Goal: Information Seeking & Learning: Learn about a topic

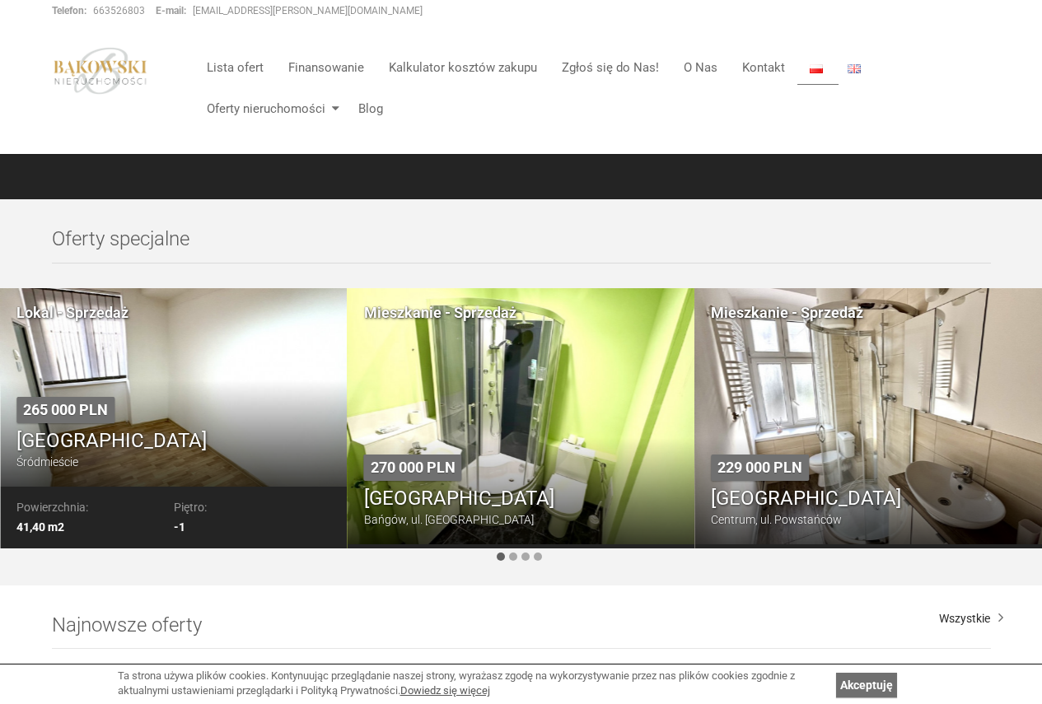
scroll to position [494, 0]
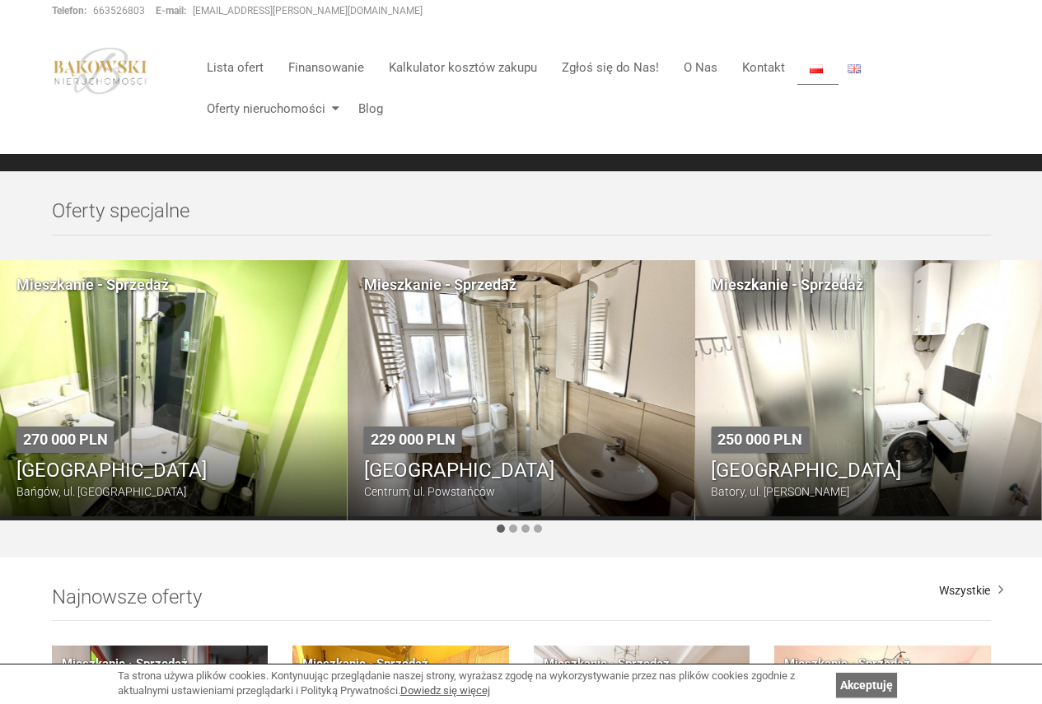
click at [503, 527] on div at bounding box center [500, 528] width 8 height 8
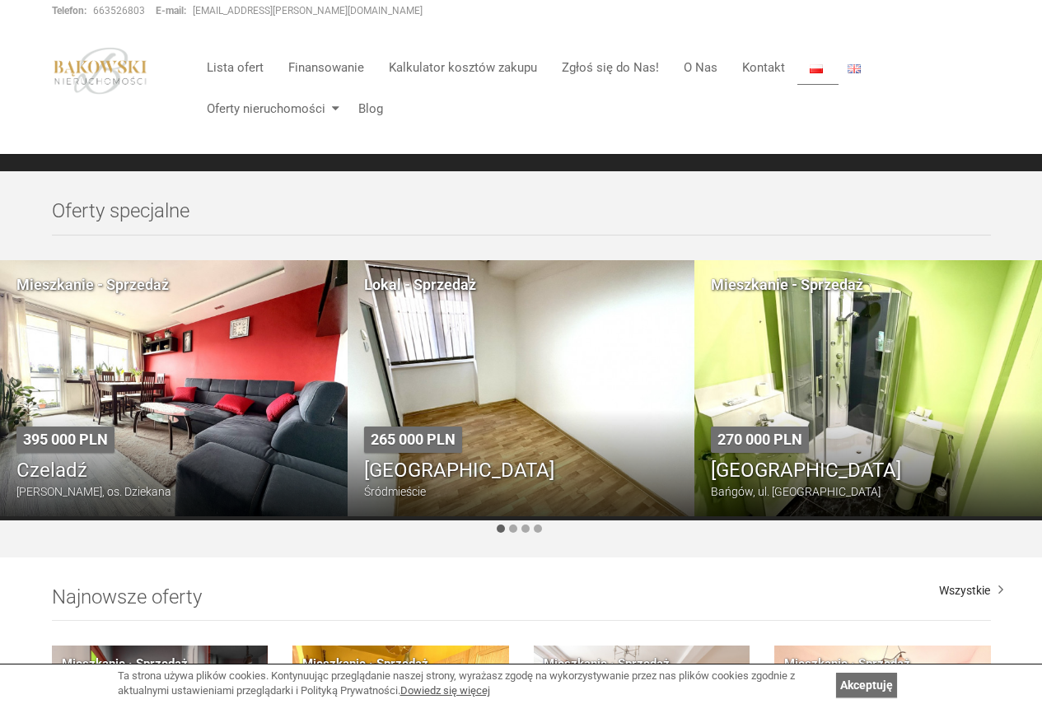
click at [503, 527] on div at bounding box center [500, 528] width 8 height 8
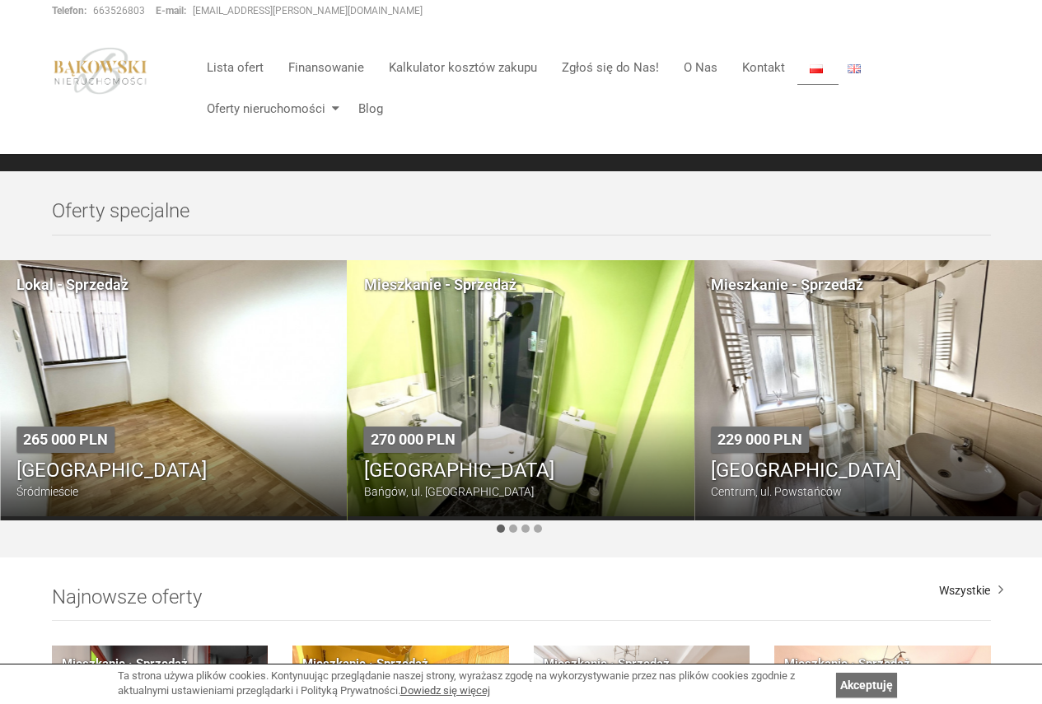
click at [517, 527] on div at bounding box center [521, 528] width 1042 height 16
click at [505, 528] on div at bounding box center [521, 528] width 1042 height 16
click at [512, 528] on div at bounding box center [513, 528] width 8 height 8
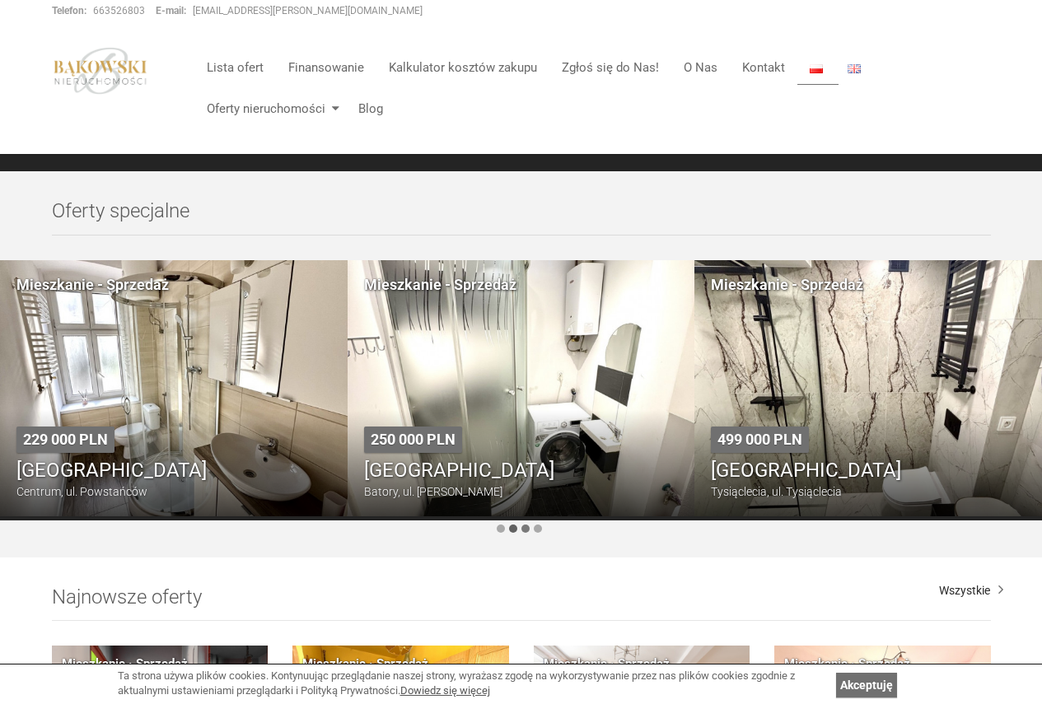
click at [524, 528] on div at bounding box center [525, 528] width 8 height 8
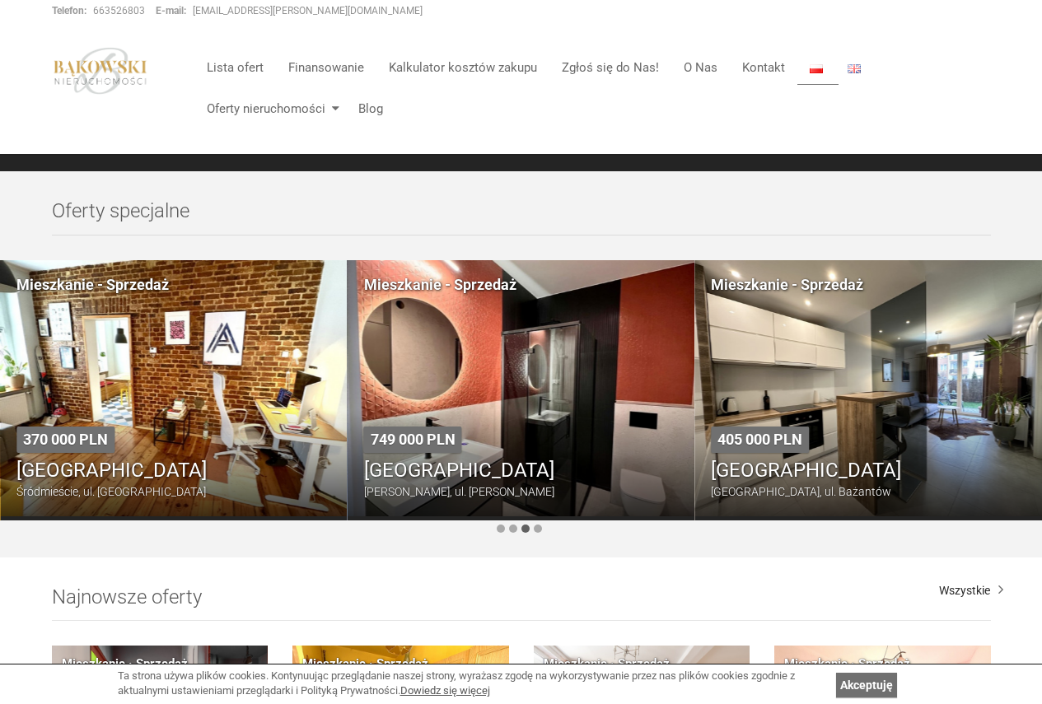
click at [524, 528] on div at bounding box center [525, 528] width 8 height 8
click at [535, 528] on div at bounding box center [538, 528] width 8 height 8
click at [538, 528] on div at bounding box center [538, 528] width 8 height 8
click at [514, 529] on div at bounding box center [513, 528] width 8 height 8
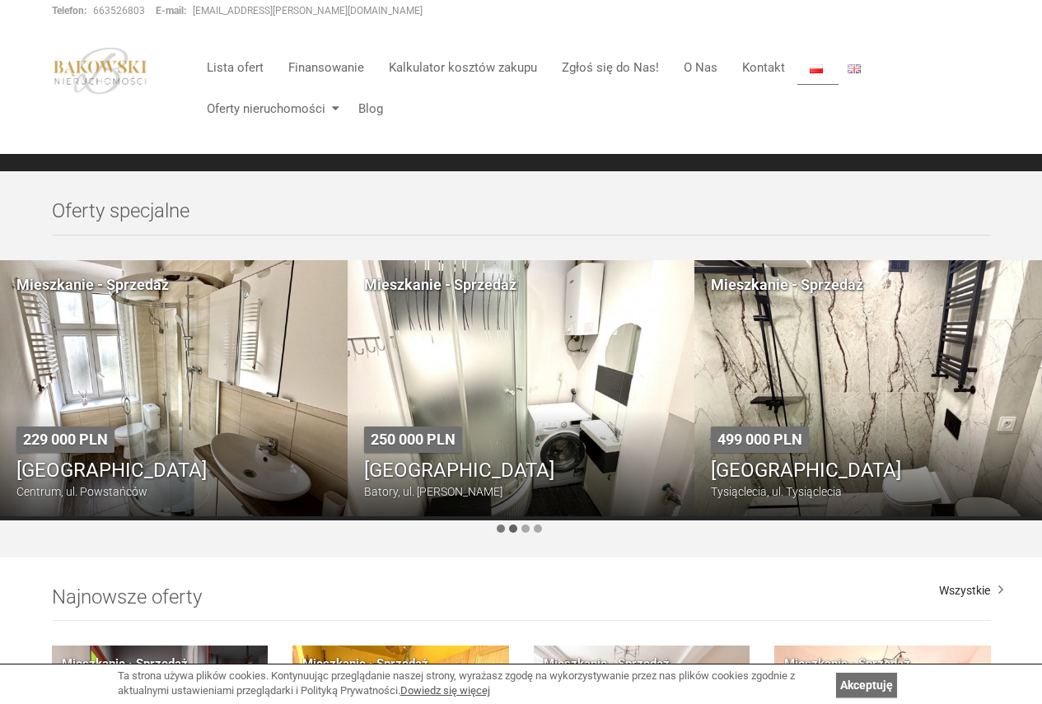
click at [499, 530] on div at bounding box center [500, 528] width 8 height 8
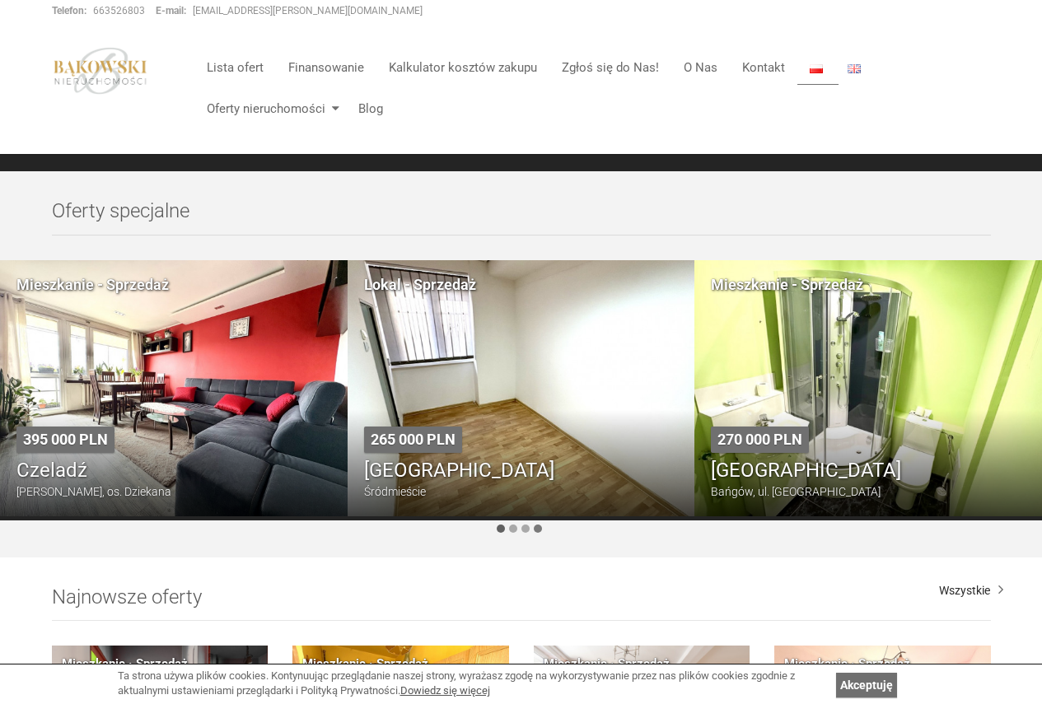
click at [539, 529] on div at bounding box center [538, 528] width 8 height 8
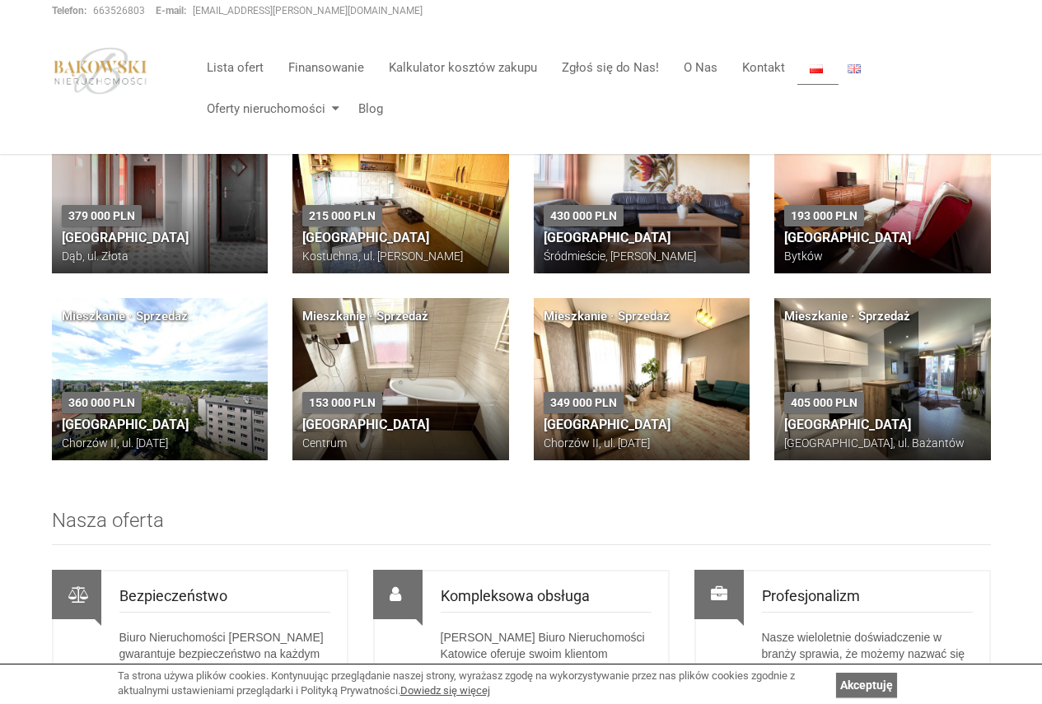
scroll to position [1235, 0]
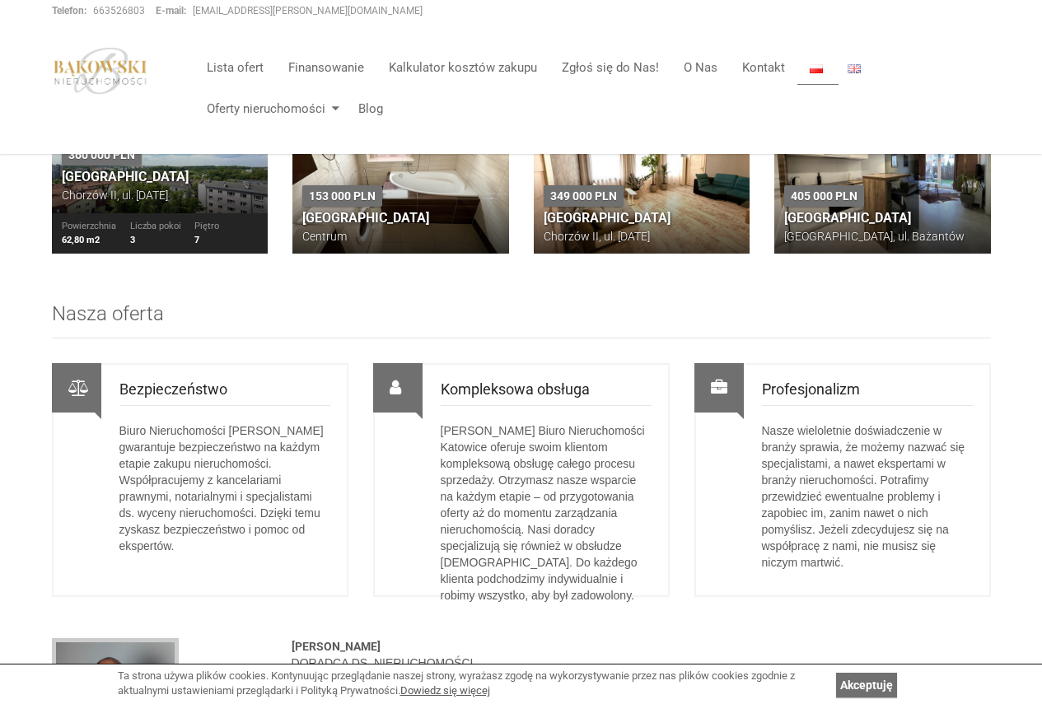
click at [192, 245] on li "Liczba pokoi 3" at bounding box center [161, 233] width 63 height 27
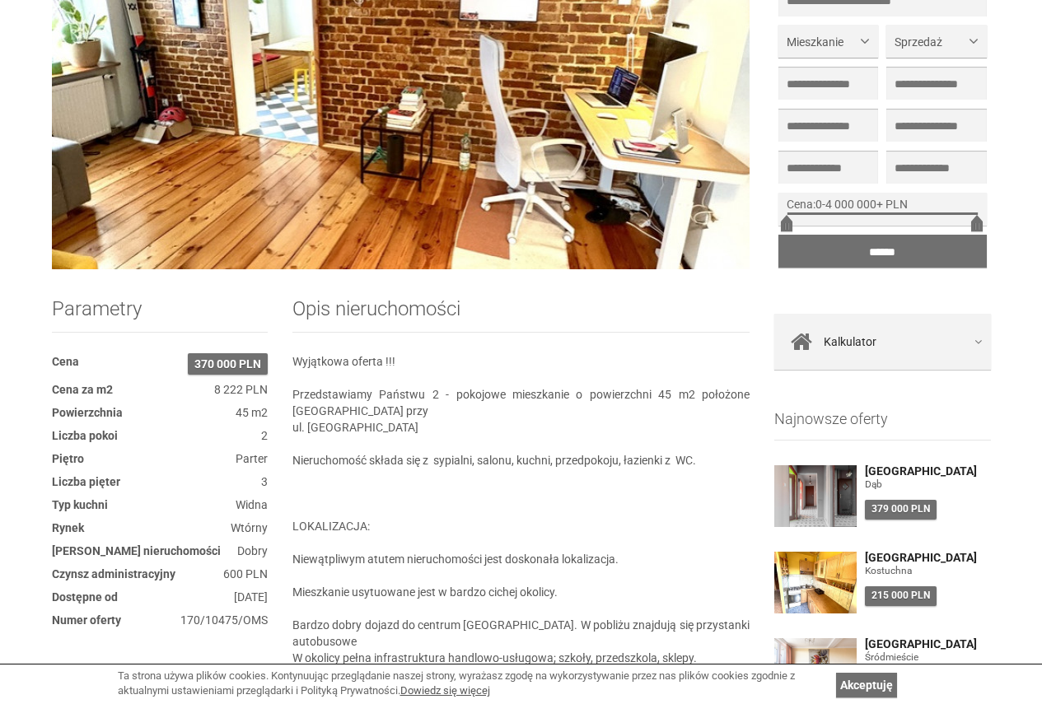
scroll to position [412, 0]
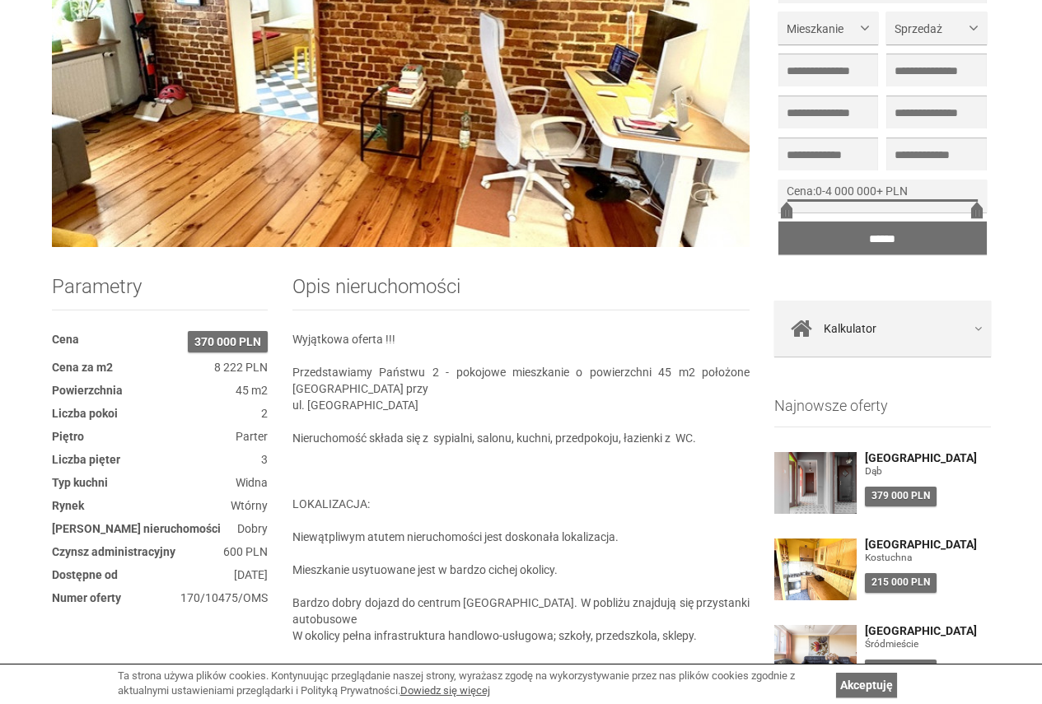
click at [288, 194] on img at bounding box center [401, 49] width 698 height 395
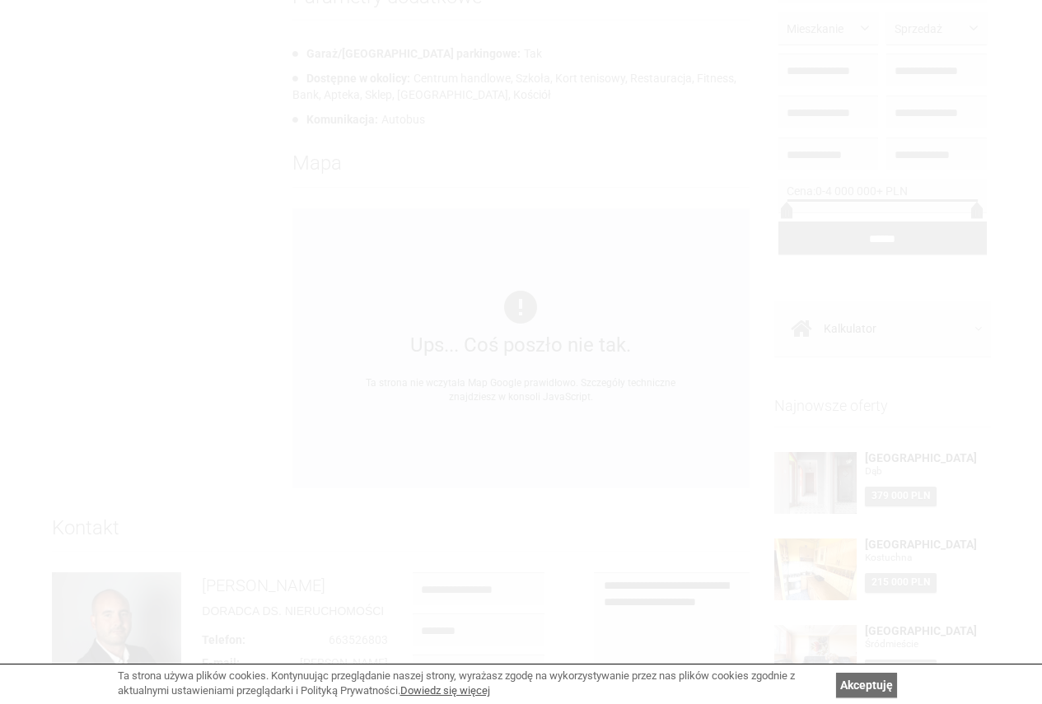
scroll to position [1647, 0]
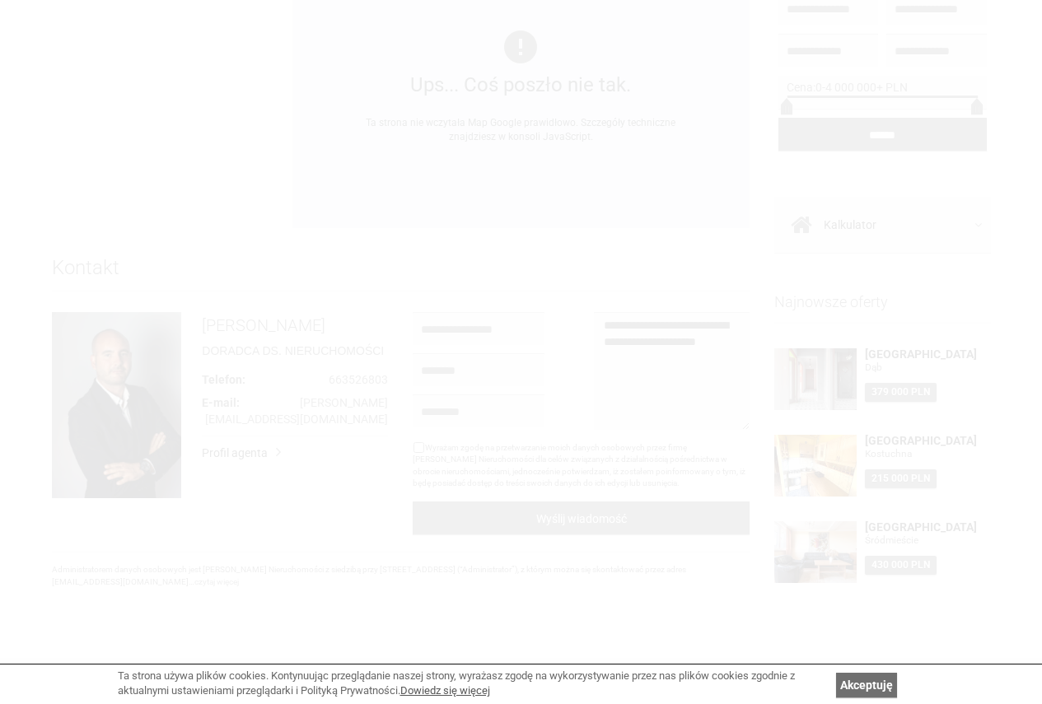
click at [994, 9] on div at bounding box center [521, 352] width 1042 height 704
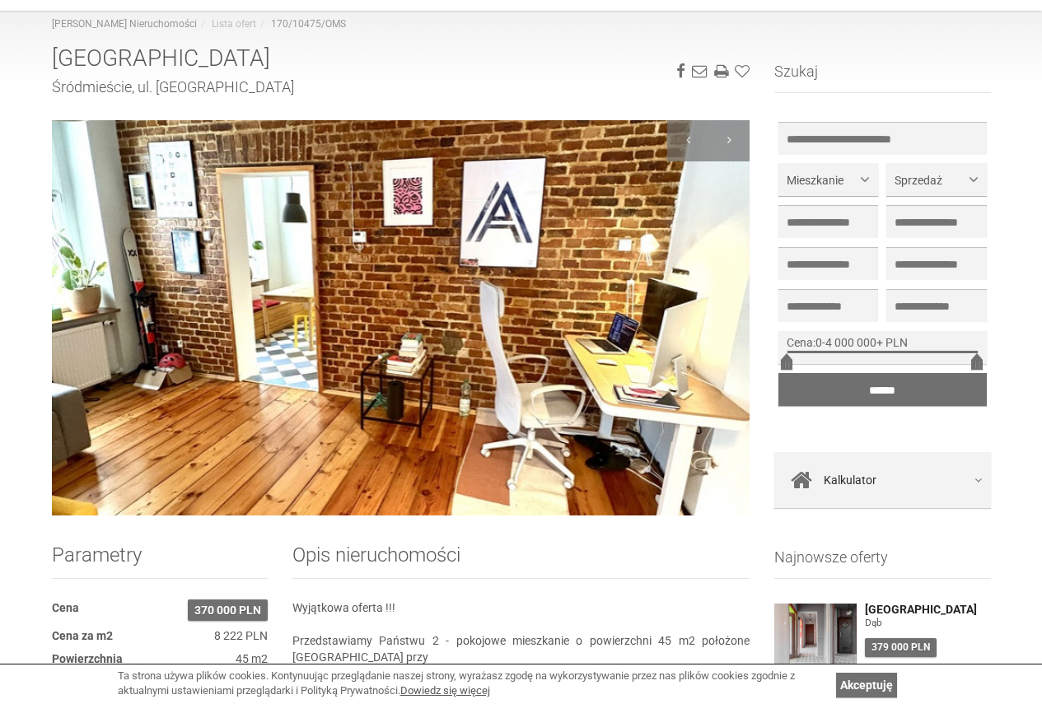
scroll to position [0, 0]
